Goal: Transaction & Acquisition: Purchase product/service

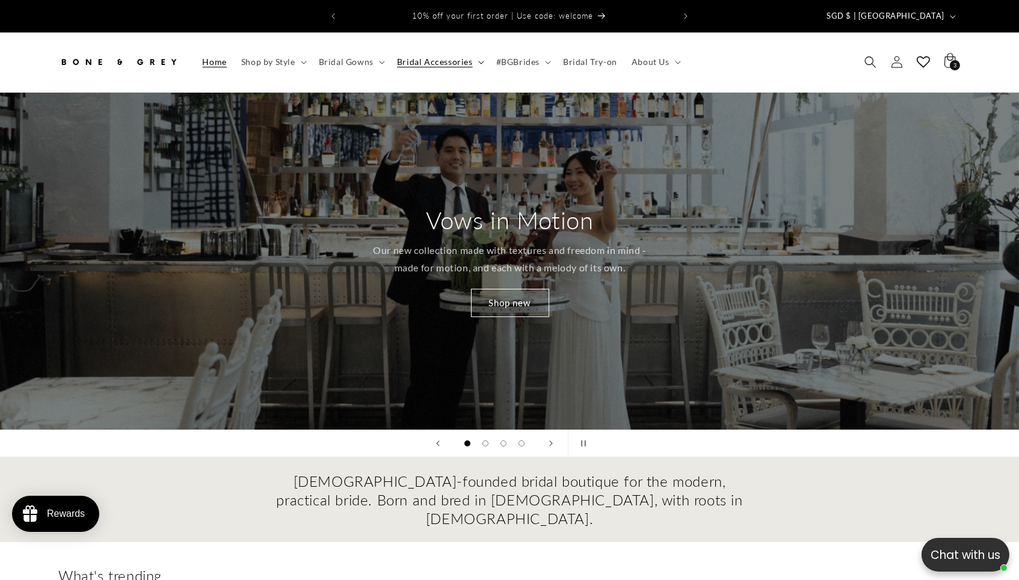
click at [443, 57] on span "Bridal Accessories" at bounding box center [435, 62] width 76 height 11
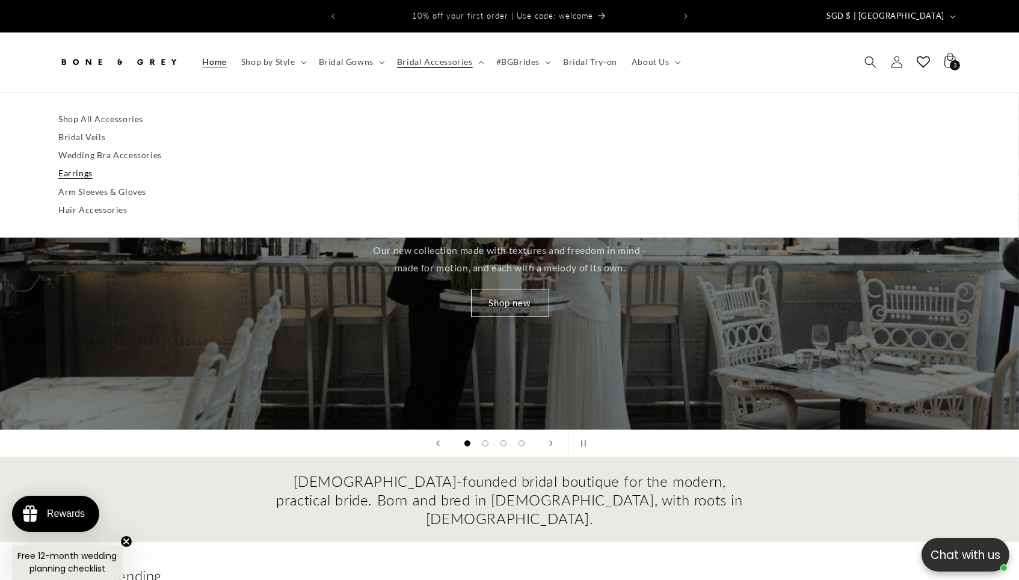
click at [58, 164] on link "Earrings" at bounding box center [509, 173] width 902 height 18
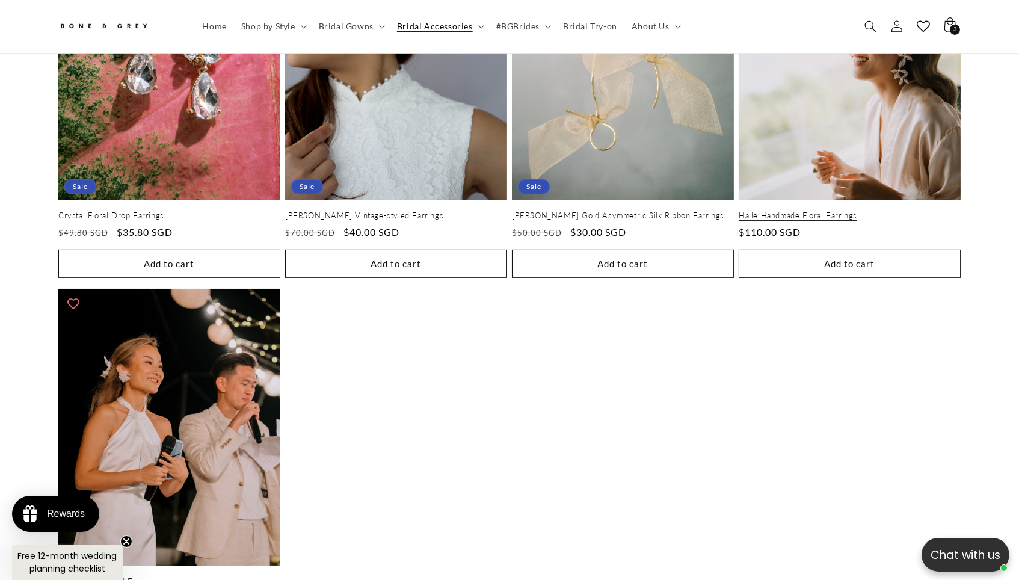
scroll to position [910, 0]
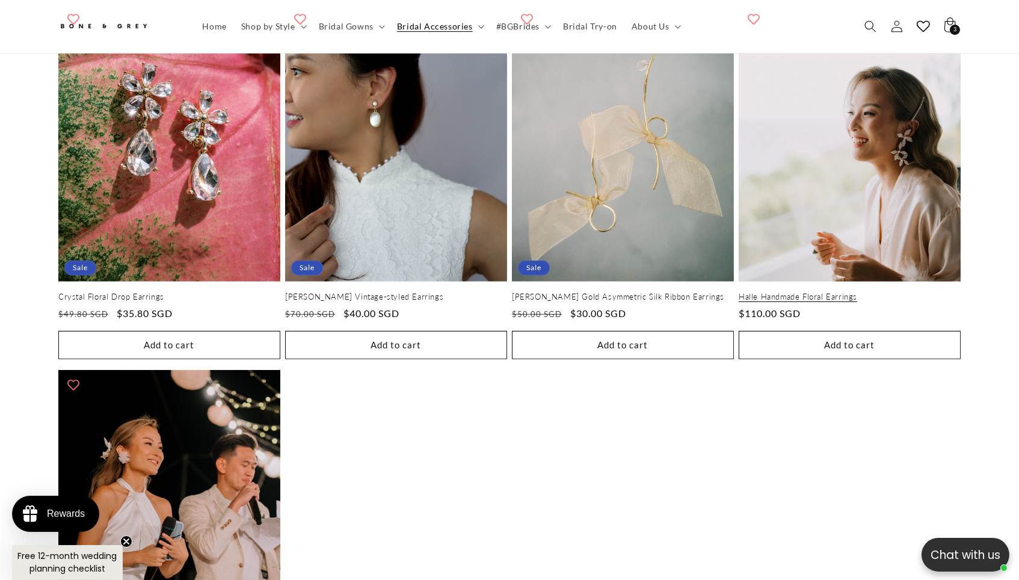
click at [864, 292] on link "Halle Handmade Floral Earrings" at bounding box center [849, 297] width 222 height 10
